Goal: Transaction & Acquisition: Purchase product/service

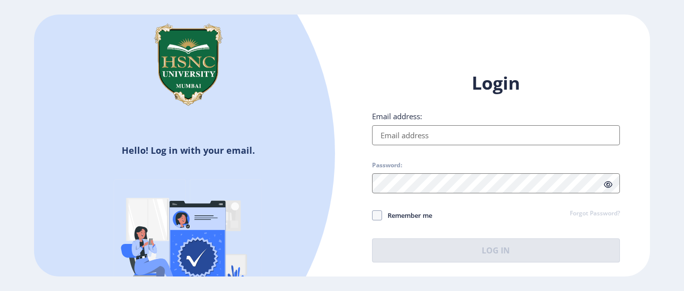
click at [437, 138] on input "Email address:" at bounding box center [496, 135] width 248 height 20
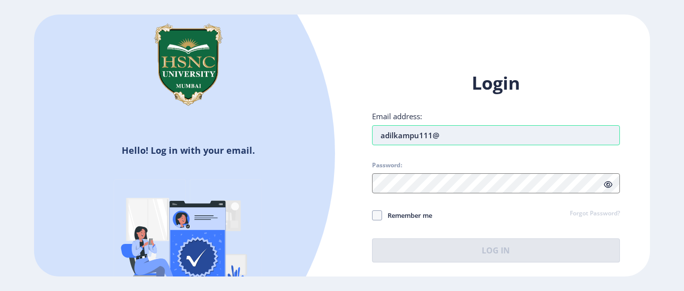
click at [453, 142] on input "adilkampu111@" at bounding box center [496, 135] width 248 height 20
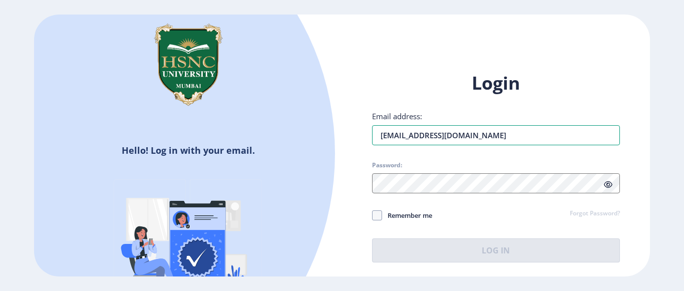
type input "[EMAIL_ADDRESS][DOMAIN_NAME]"
click at [609, 187] on div at bounding box center [496, 183] width 248 height 20
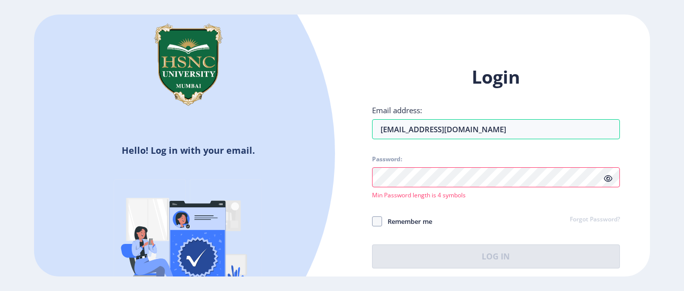
click at [607, 179] on icon at bounding box center [608, 179] width 9 height 8
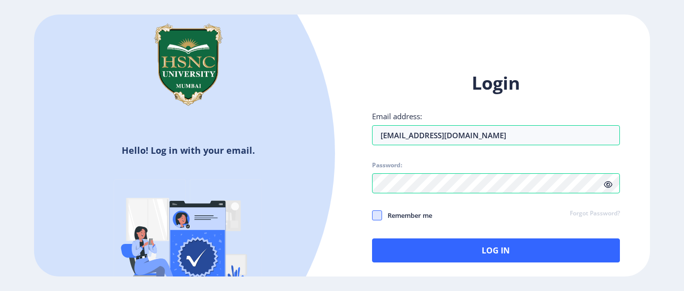
click at [381, 215] on span at bounding box center [377, 215] width 10 height 10
click at [373, 215] on input "Remember me" at bounding box center [372, 215] width 1 height 1
checkbox input "true"
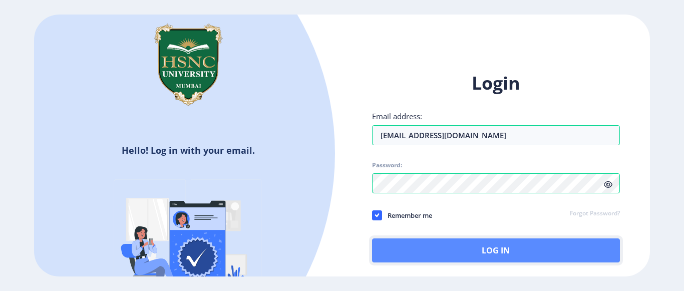
click at [457, 240] on button "Log In" at bounding box center [496, 250] width 248 height 24
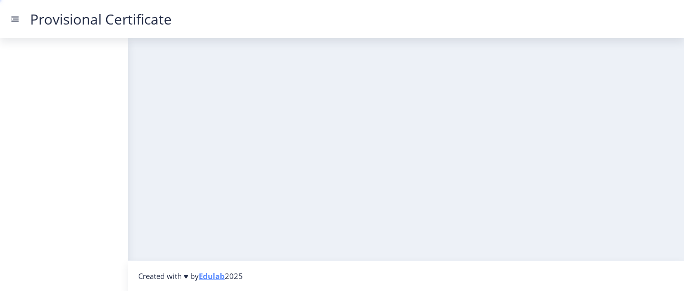
click at [484, 268] on div "Created with ♥ by Edulab 2025" at bounding box center [406, 164] width 556 height 253
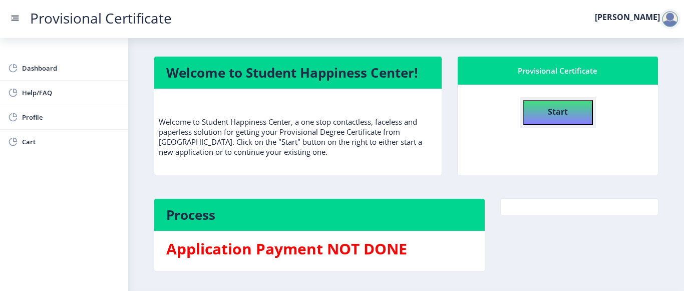
click at [548, 109] on b "Start" at bounding box center [558, 111] width 20 height 11
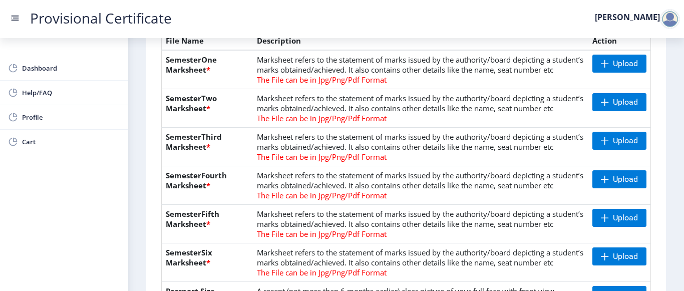
scroll to position [200, 0]
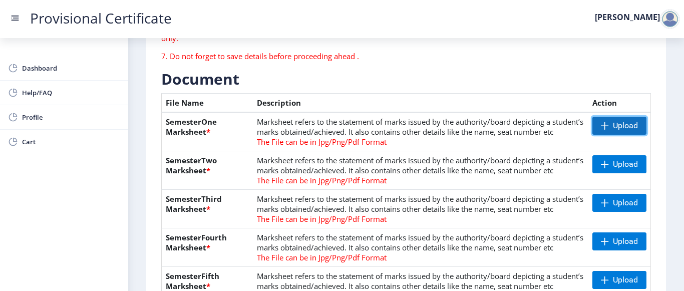
click at [613, 129] on span "Upload" at bounding box center [625, 126] width 25 height 10
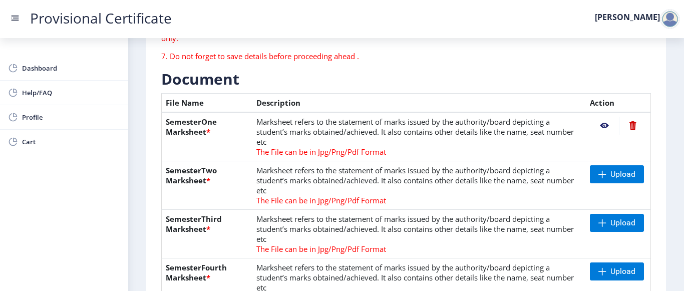
click at [600, 124] on nb-action at bounding box center [604, 126] width 29 height 18
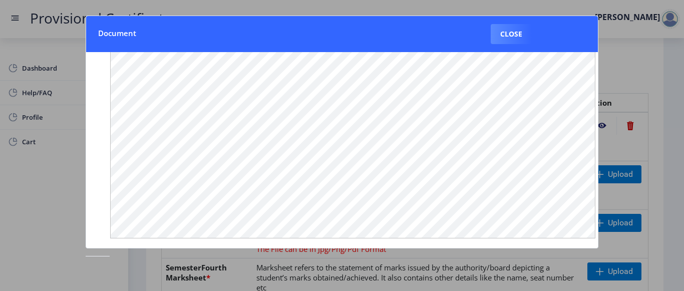
scroll to position [175, 0]
click at [510, 37] on button "Close" at bounding box center [511, 34] width 41 height 20
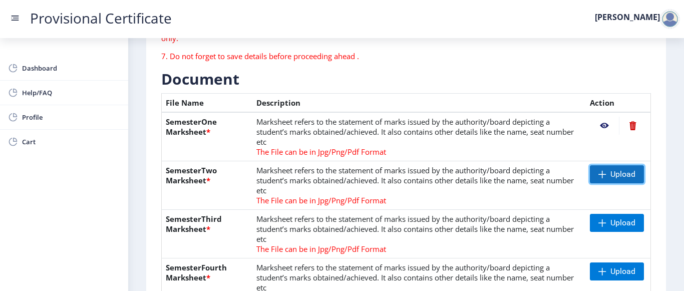
click at [604, 172] on span "Upload" at bounding box center [617, 174] width 54 height 18
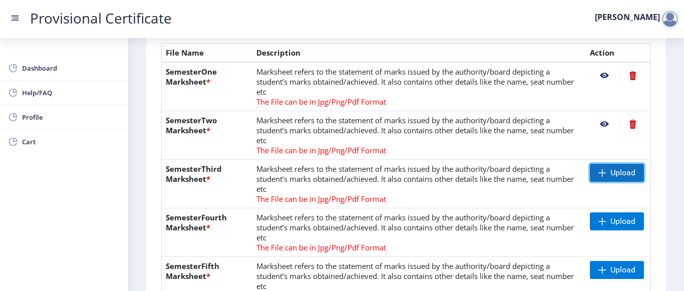
click at [611, 169] on span "Upload" at bounding box center [622, 173] width 25 height 10
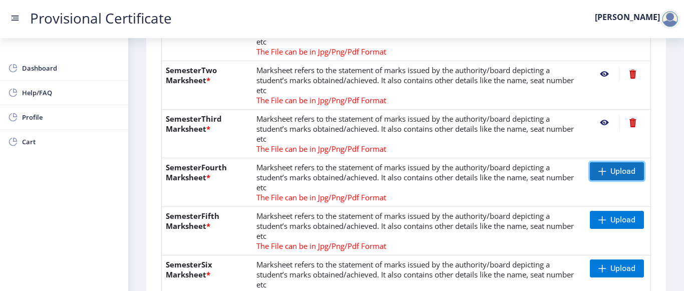
click at [600, 173] on span at bounding box center [602, 171] width 8 height 8
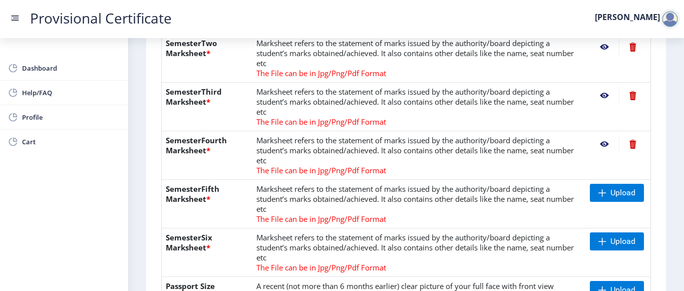
scroll to position [401, 0]
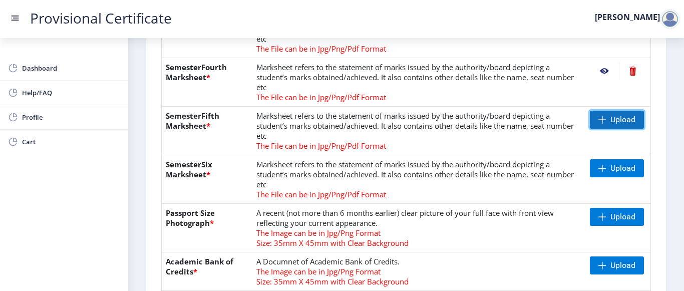
click at [605, 123] on span "Upload" at bounding box center [617, 120] width 54 height 18
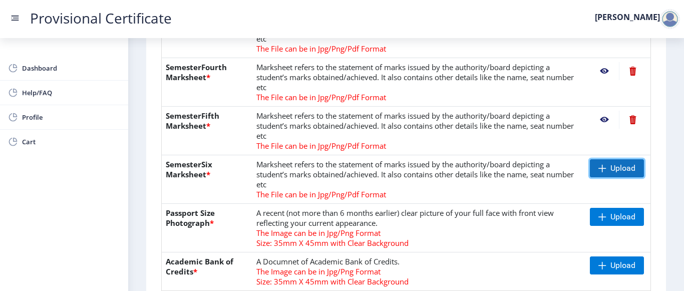
click at [601, 170] on span at bounding box center [602, 168] width 8 height 8
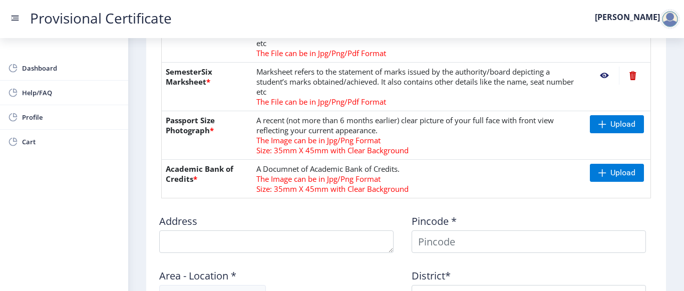
scroll to position [501, 0]
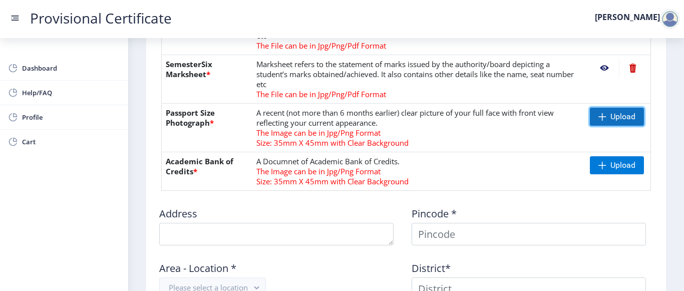
click at [603, 122] on span "Upload" at bounding box center [617, 117] width 54 height 18
click at [601, 119] on nb-action at bounding box center [604, 117] width 29 height 18
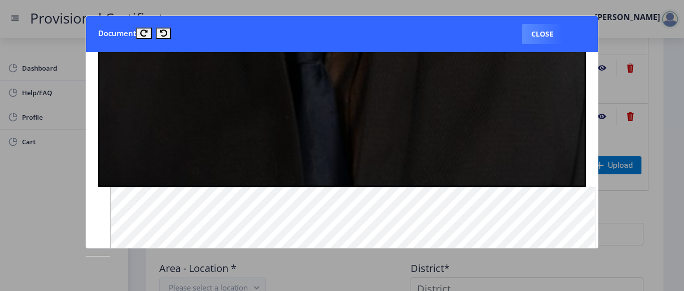
click at [541, 42] on button "Close" at bounding box center [542, 34] width 41 height 20
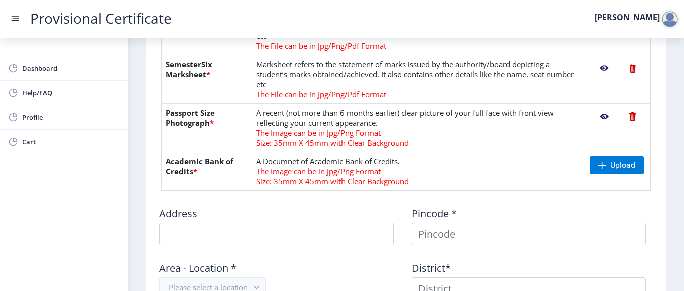
click at [629, 117] on nb-action at bounding box center [633, 117] width 28 height 18
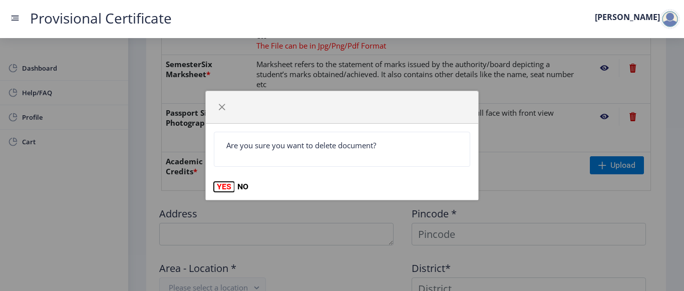
click at [222, 185] on button "YES" at bounding box center [224, 187] width 21 height 10
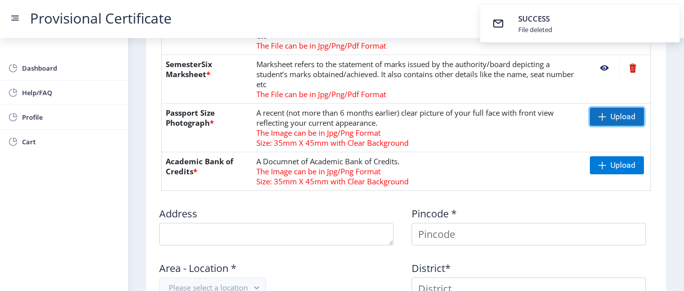
click at [610, 117] on span "Upload" at bounding box center [622, 117] width 25 height 10
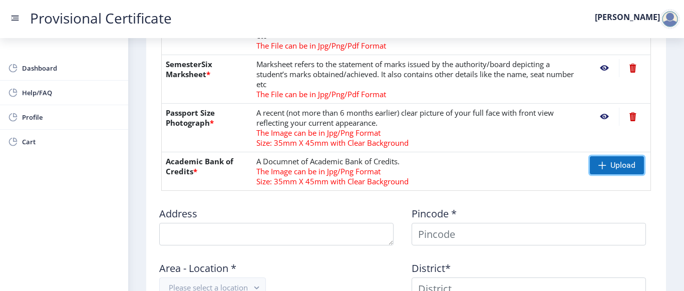
click at [610, 165] on span "Upload" at bounding box center [622, 165] width 25 height 10
click at [614, 164] on span "Upload" at bounding box center [622, 165] width 25 height 10
click at [611, 163] on span "Upload" at bounding box center [622, 165] width 25 height 10
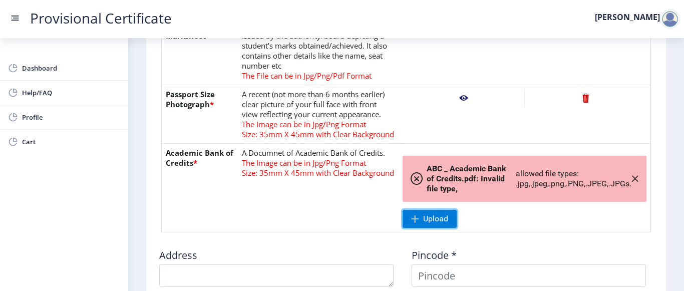
scroll to position [651, 0]
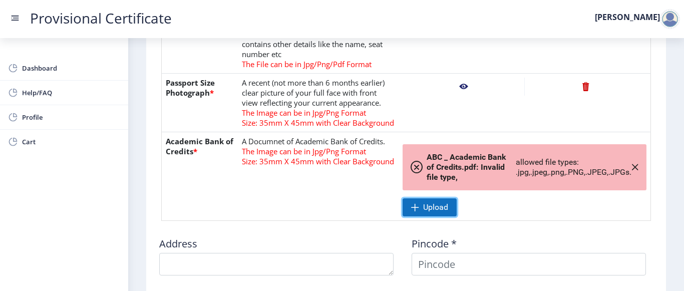
click at [444, 203] on span "Upload" at bounding box center [435, 207] width 25 height 10
click at [632, 167] on icon "button" at bounding box center [635, 167] width 8 height 8
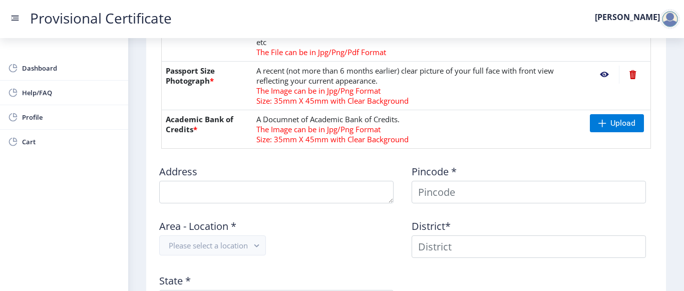
scroll to position [501, 0]
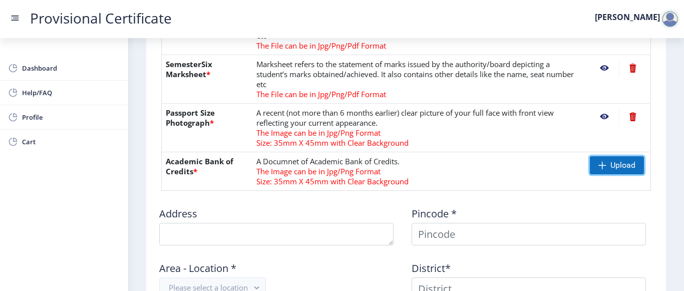
click at [605, 163] on span "Upload" at bounding box center [617, 165] width 54 height 18
click at [597, 163] on nb-action at bounding box center [604, 165] width 29 height 18
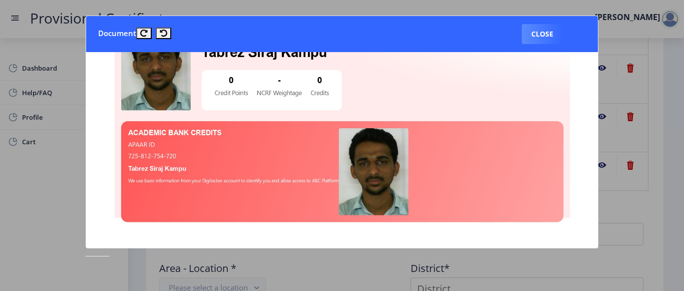
scroll to position [250, 0]
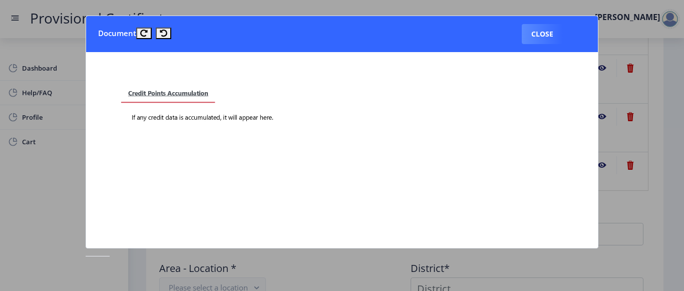
click at [542, 34] on button "Close" at bounding box center [542, 34] width 41 height 20
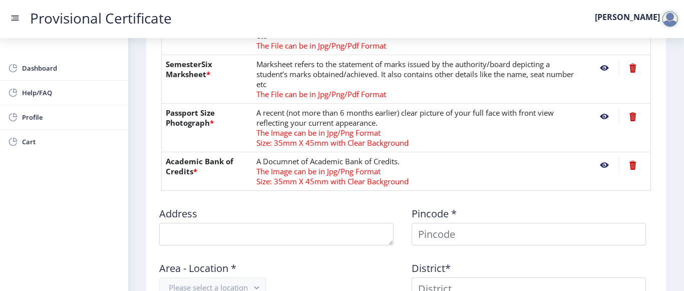
scroll to position [601, 0]
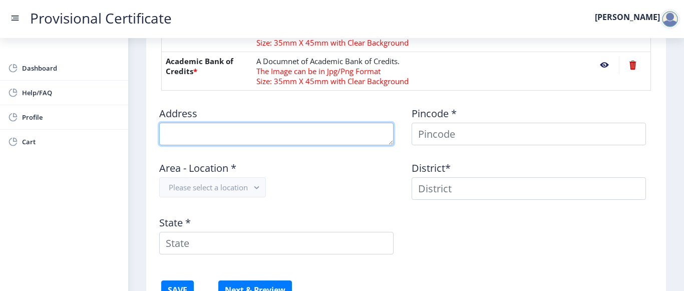
click at [215, 136] on textarea at bounding box center [276, 134] width 234 height 23
type textarea "4"
type textarea "MAZGAON"
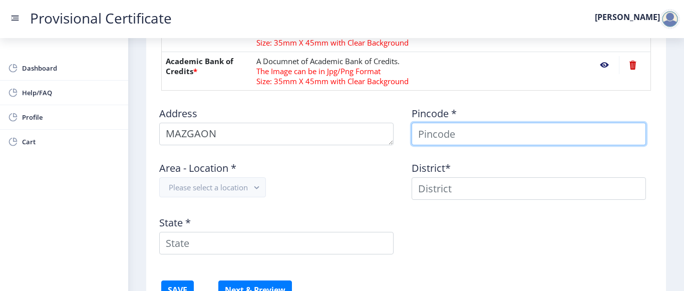
click at [433, 132] on input at bounding box center [529, 134] width 234 height 23
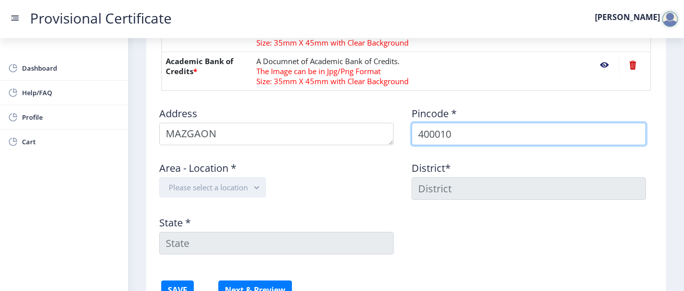
type input "400010"
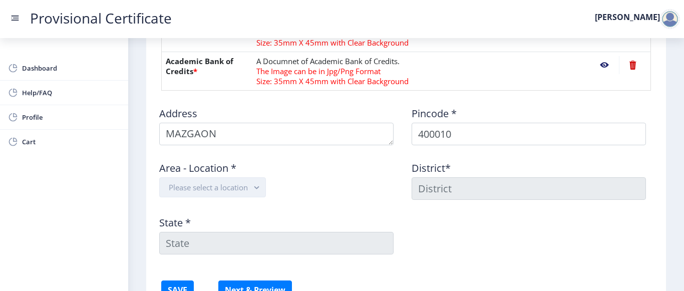
click at [242, 181] on button "Please select a location" at bounding box center [212, 187] width 107 height 20
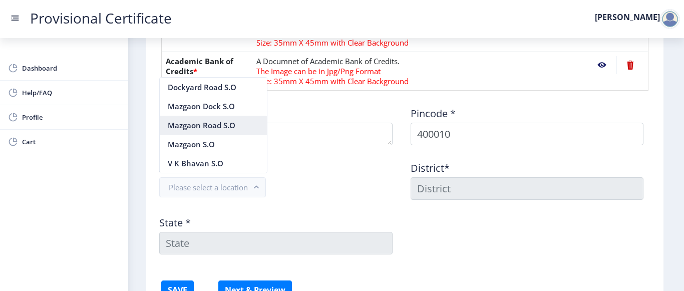
click at [224, 127] on nb-option "Mazgaon Road S.O" at bounding box center [213, 125] width 107 height 19
type input "[GEOGRAPHIC_DATA]"
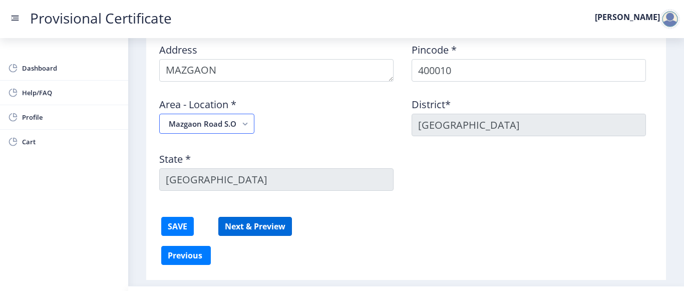
scroll to position [690, 0]
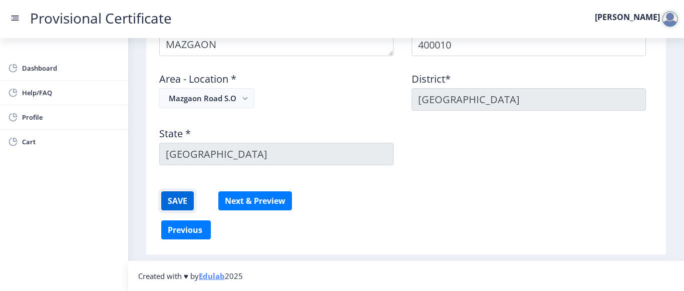
click at [189, 208] on button "SAVE" at bounding box center [177, 200] width 33 height 19
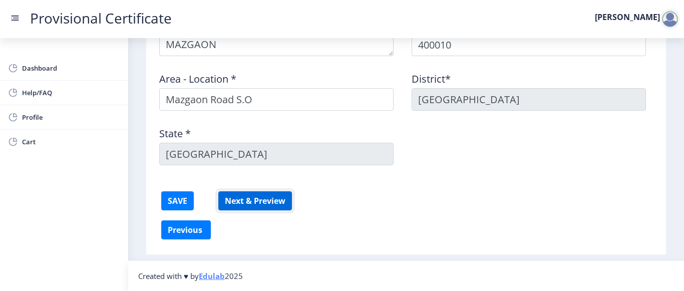
click at [243, 204] on button "Next & Preview" at bounding box center [255, 200] width 74 height 19
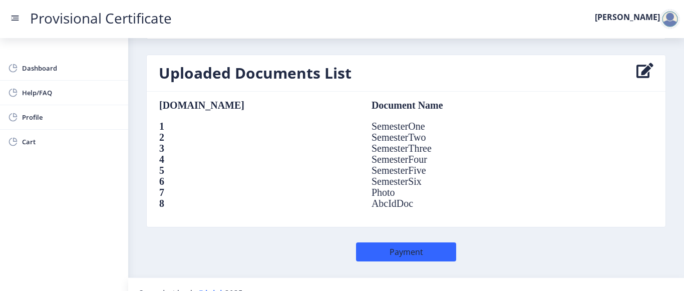
scroll to position [751, 0]
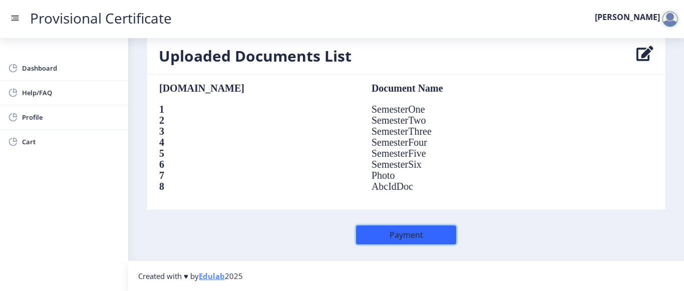
click at [392, 235] on button "Payment" at bounding box center [406, 234] width 100 height 19
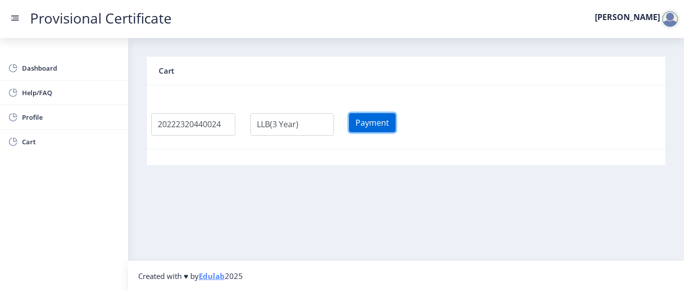
click at [386, 126] on button "Payment" at bounding box center [372, 122] width 47 height 19
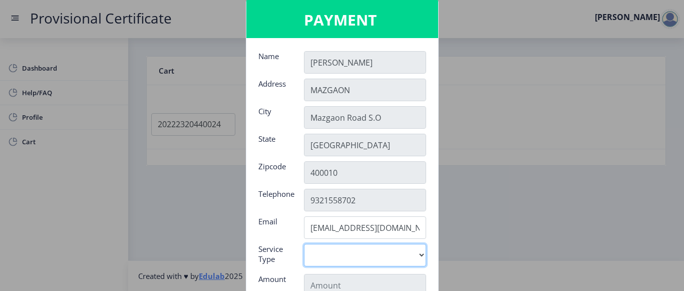
click at [412, 256] on select "Digital" at bounding box center [365, 255] width 122 height 23
select select "old"
click at [304, 244] on select "Digital" at bounding box center [365, 255] width 122 height 23
type input "795"
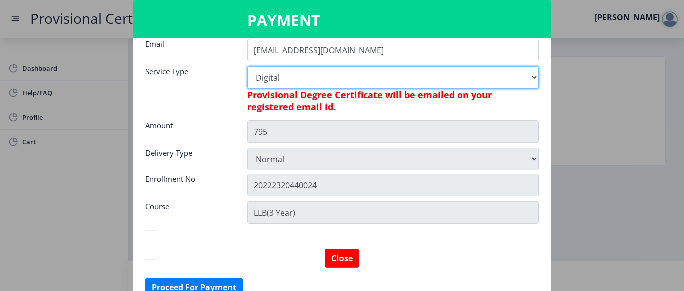
scroll to position [183, 0]
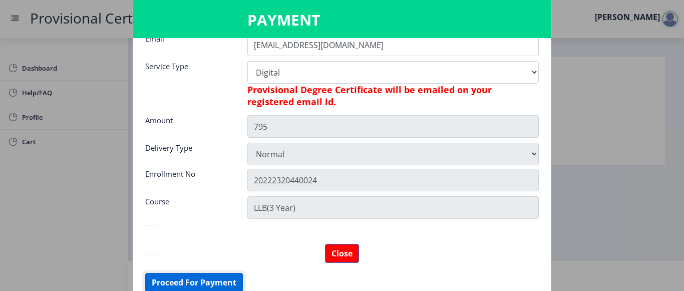
click at [209, 279] on button "Proceed For Payment" at bounding box center [194, 282] width 98 height 19
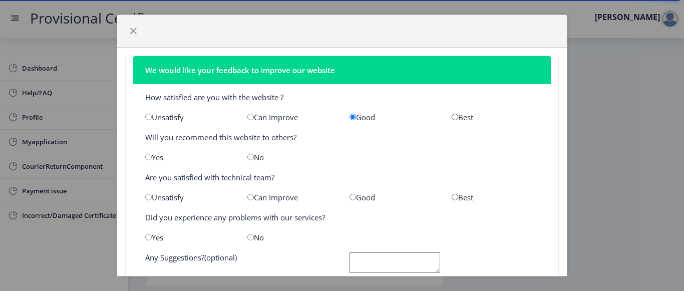
scroll to position [9, 0]
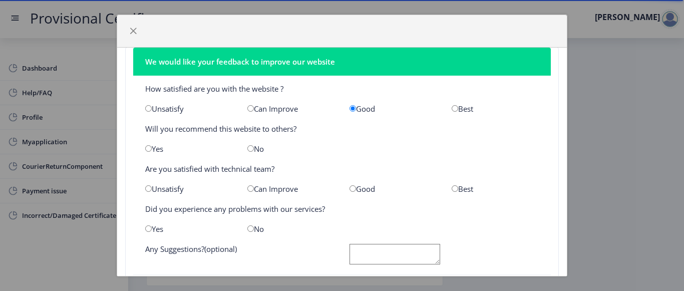
click at [251, 149] on input "radio" at bounding box center [250, 148] width 7 height 7
radio input "true"
click at [349, 190] on input "radio" at bounding box center [352, 188] width 7 height 7
radio input "true"
click at [249, 229] on input "radio" at bounding box center [250, 228] width 7 height 7
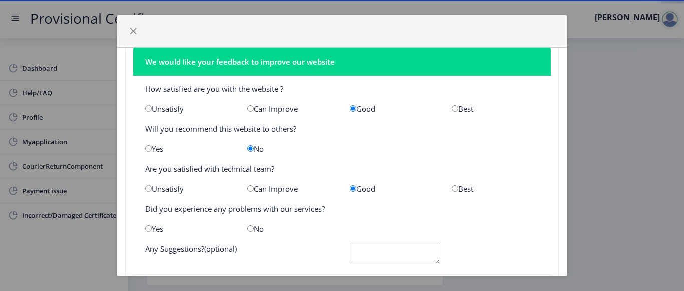
radio input "true"
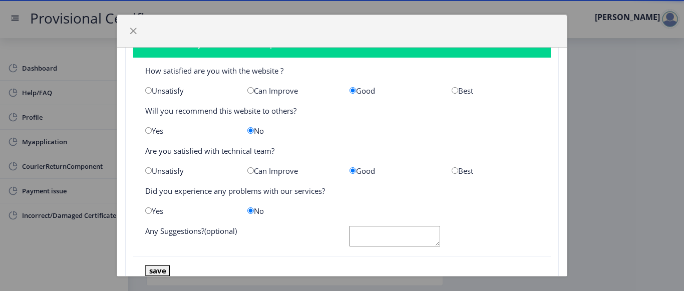
scroll to position [59, 0]
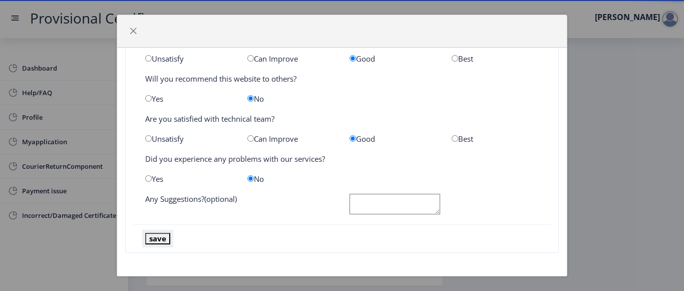
click at [163, 239] on button "save" at bounding box center [157, 239] width 25 height 12
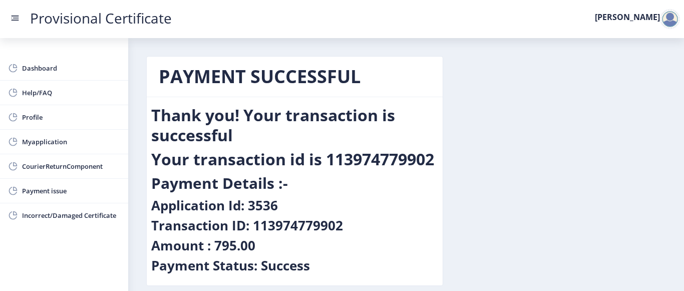
scroll to position [47, 0]
